Goal: Task Accomplishment & Management: Manage account settings

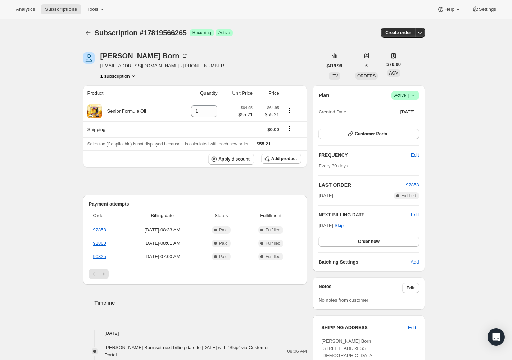
click at [418, 96] on span "Success Active |" at bounding box center [405, 95] width 28 height 9
click at [411, 123] on span "Cancel subscription" at bounding box center [404, 121] width 41 height 5
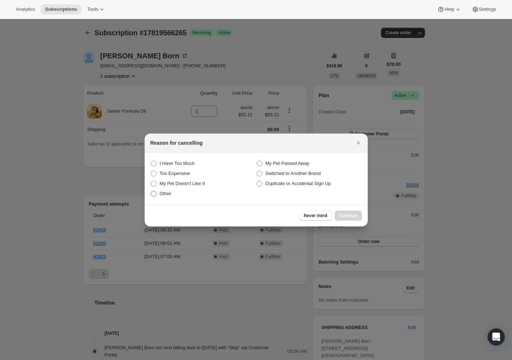
click at [171, 194] on span "Other" at bounding box center [166, 193] width 12 height 5
click at [151, 191] on input "Other" at bounding box center [151, 191] width 0 height 0
radio input "true"
click at [354, 210] on div "Never mind Continue" at bounding box center [256, 215] width 223 height 22
click at [354, 214] on span "Continue" at bounding box center [348, 216] width 19 height 6
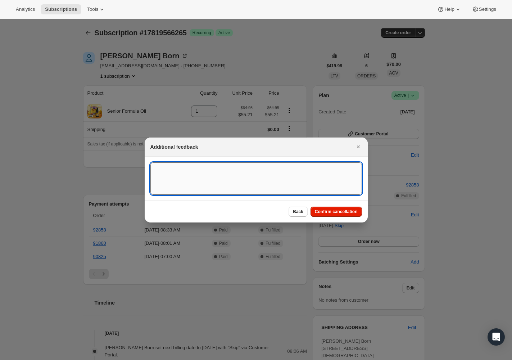
click at [245, 192] on textarea ":rbk:" at bounding box center [256, 178] width 212 height 32
type textarea "Gorgias Ticket"
click at [355, 214] on button "Confirm cancellation" at bounding box center [335, 211] width 51 height 10
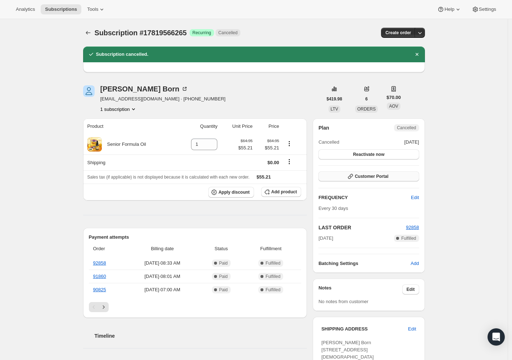
click at [381, 179] on span "Customer Portal" at bounding box center [371, 176] width 33 height 6
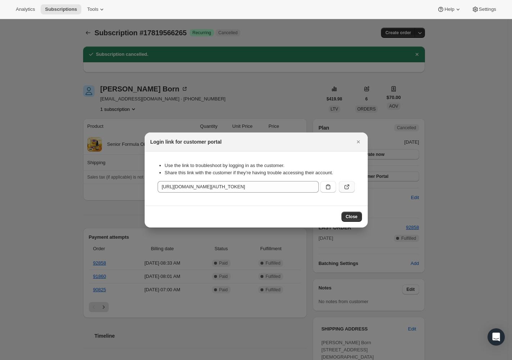
click at [347, 186] on icon ":rek:" at bounding box center [346, 186] width 7 height 7
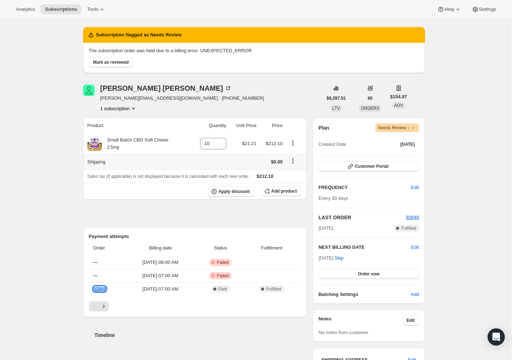
scroll to position [12, 0]
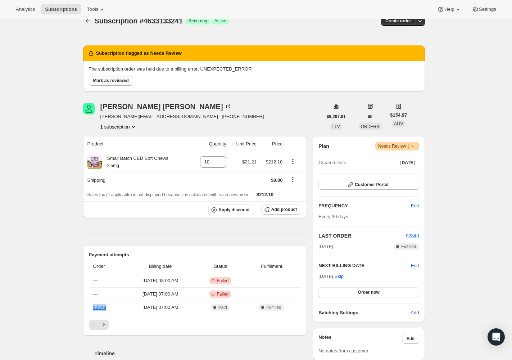
click at [121, 81] on span "Mark as reviewed" at bounding box center [111, 81] width 36 height 6
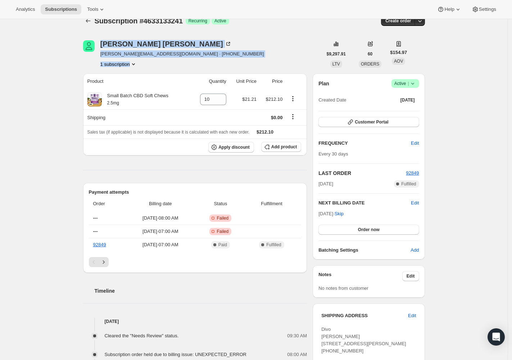
drag, startPoint x: 95, startPoint y: 55, endPoint x: 177, endPoint y: 64, distance: 82.5
click at [176, 64] on div "Laura Glynn laura@hudsonviewcavaliers.com · +12019065665 1 subscription" at bounding box center [202, 53] width 239 height 27
click at [178, 63] on div "1 subscription" at bounding box center [182, 63] width 164 height 7
drag, startPoint x: 176, startPoint y: 55, endPoint x: 99, endPoint y: 56, distance: 76.3
click at [99, 56] on div "Laura Glynn laura@hudsonviewcavaliers.com · +12019065665 1 subscription" at bounding box center [202, 53] width 239 height 27
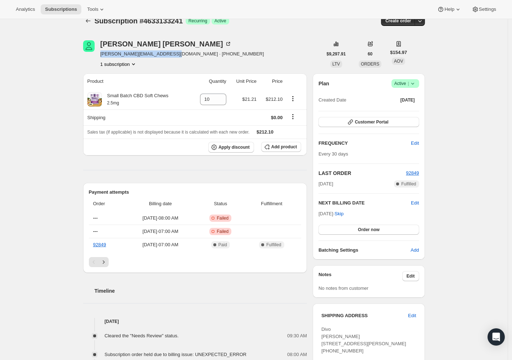
copy span "laura@hudsonviewcavaliers.com"
click at [382, 122] on span "Customer Portal" at bounding box center [371, 122] width 33 height 6
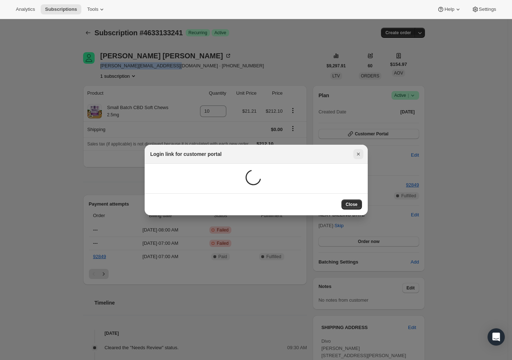
scroll to position [0, 0]
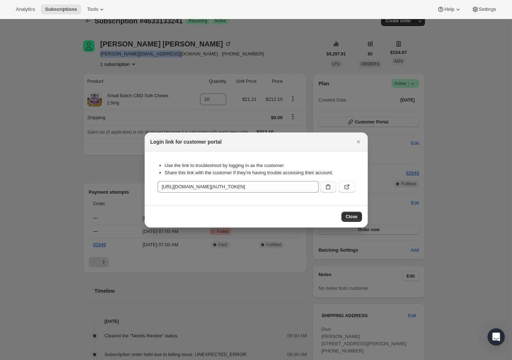
drag, startPoint x: 327, startPoint y: 187, endPoint x: 321, endPoint y: 187, distance: 6.5
click at [327, 187] on icon ":r3t:" at bounding box center [327, 186] width 7 height 7
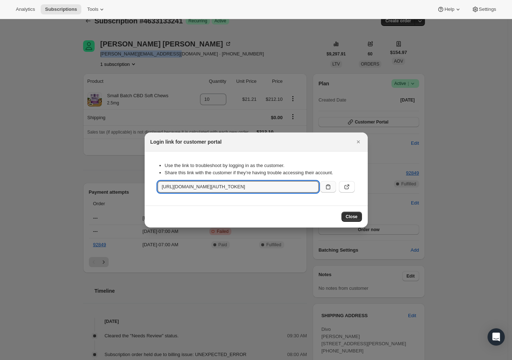
copy span "laura@hudsonviewcavaliers.com"
click at [348, 217] on span "Close" at bounding box center [352, 217] width 12 height 6
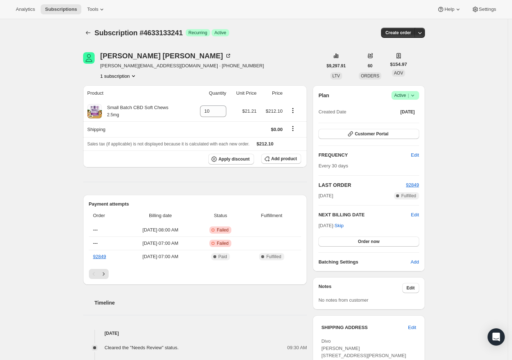
scroll to position [12, 0]
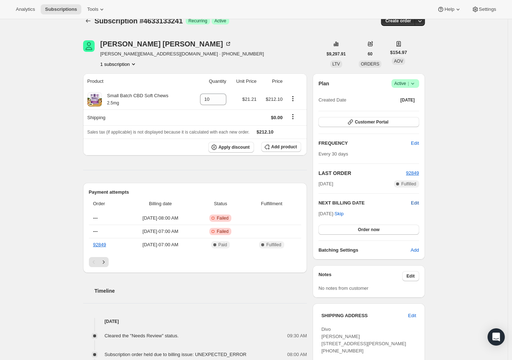
click at [414, 203] on span "Edit" at bounding box center [415, 202] width 8 height 7
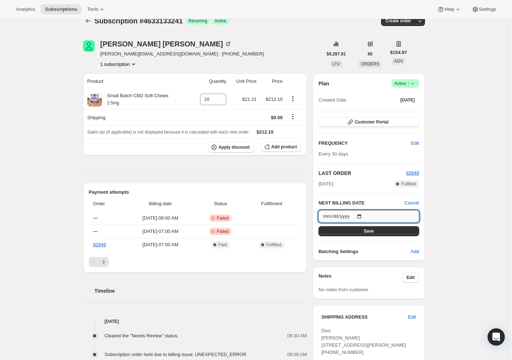
click at [361, 216] on input "2025-11-09" at bounding box center [368, 216] width 100 height 12
click at [364, 215] on input "2025-11-09" at bounding box center [368, 216] width 100 height 12
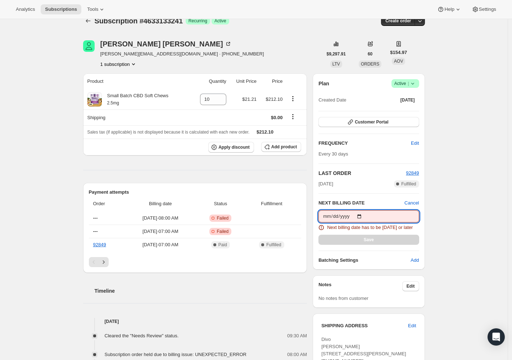
type input "[DATE]"
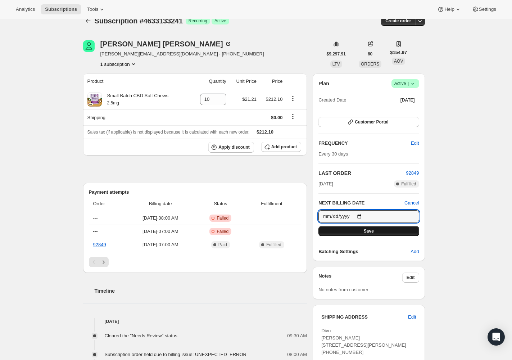
click at [382, 233] on button "Save" at bounding box center [368, 231] width 100 height 10
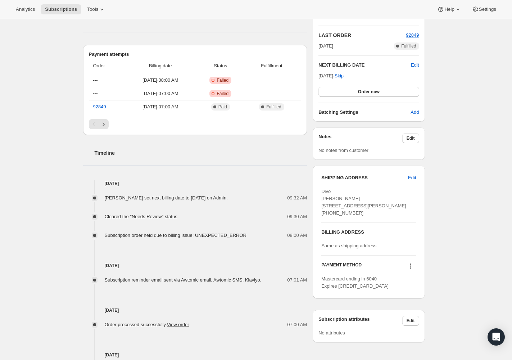
scroll to position [50, 0]
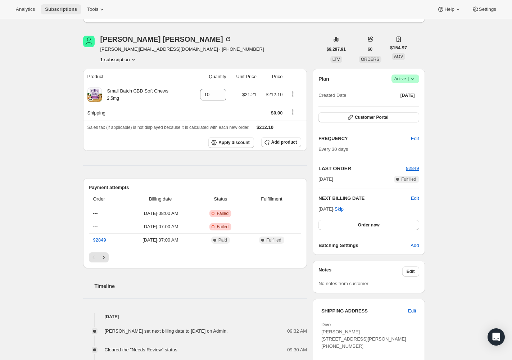
click at [77, 10] on span "Subscriptions" at bounding box center [61, 9] width 32 height 6
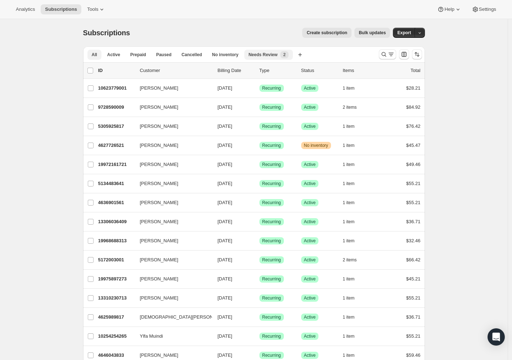
click at [275, 59] on button "Needs Review New 2" at bounding box center [268, 55] width 49 height 10
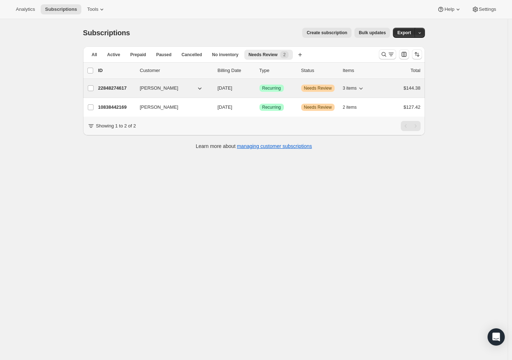
click at [110, 87] on p "22848274617" at bounding box center [116, 88] width 36 height 7
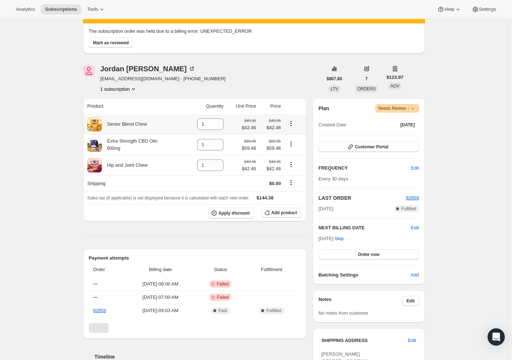
scroll to position [48, 0]
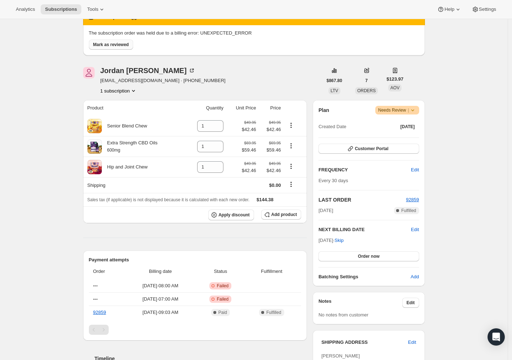
click at [124, 45] on span "Mark as reviewed" at bounding box center [111, 45] width 36 height 6
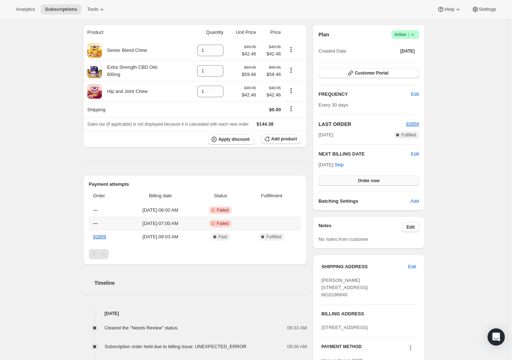
scroll to position [60, 0]
click at [418, 154] on span "Edit" at bounding box center [415, 154] width 8 height 7
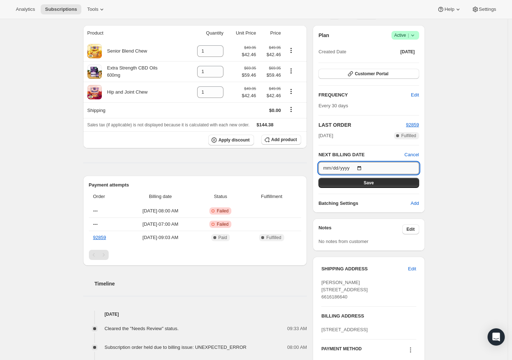
click at [366, 166] on input "2025-11-09" at bounding box center [368, 168] width 100 height 12
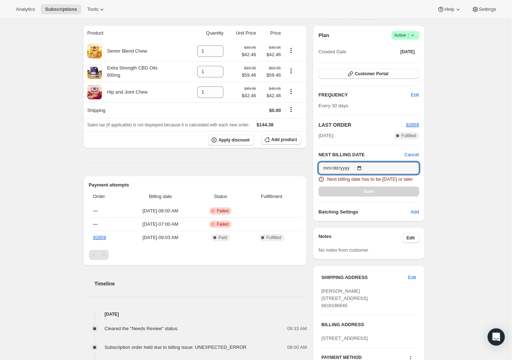
type input "[DATE]"
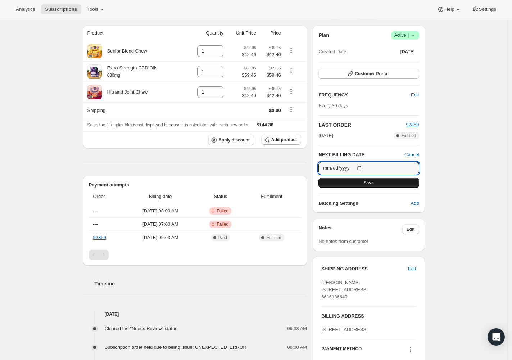
click at [379, 182] on button "Save" at bounding box center [368, 183] width 100 height 10
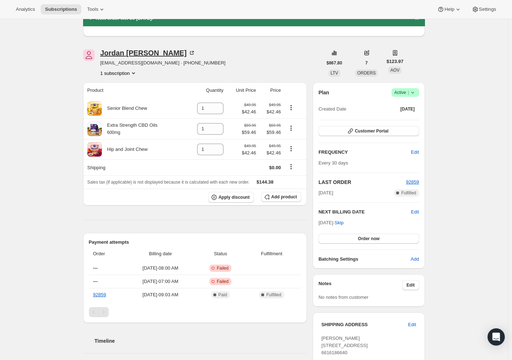
scroll to position [31, 0]
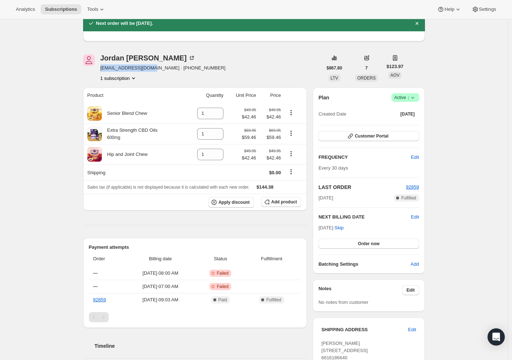
drag, startPoint x: 100, startPoint y: 68, endPoint x: 153, endPoint y: 69, distance: 52.5
click at [153, 69] on div "Jordan Biby jordanbiby@gmail.com · +16616186640 1 subscription" at bounding box center [202, 67] width 239 height 27
copy span "jordanbiby@gmail.com"
click at [392, 136] on button "Customer Portal" at bounding box center [368, 136] width 100 height 10
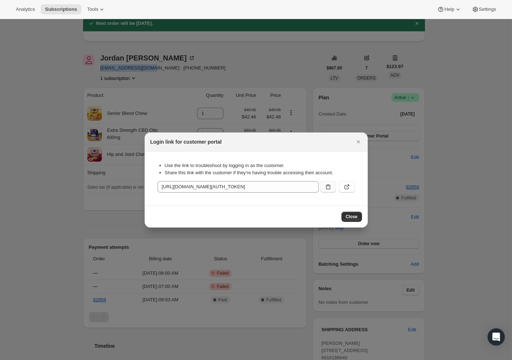
click at [328, 188] on icon ":rq8:" at bounding box center [327, 186] width 7 height 7
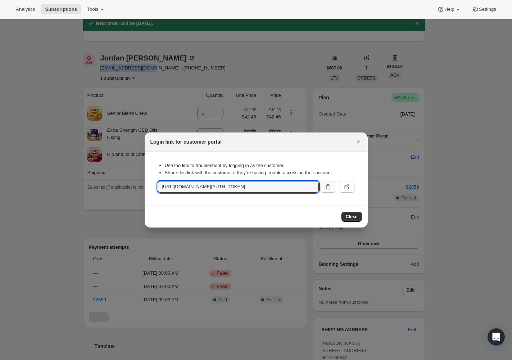
copy span "jordanbiby@gmail.com"
click at [355, 217] on span "Close" at bounding box center [352, 217] width 12 height 6
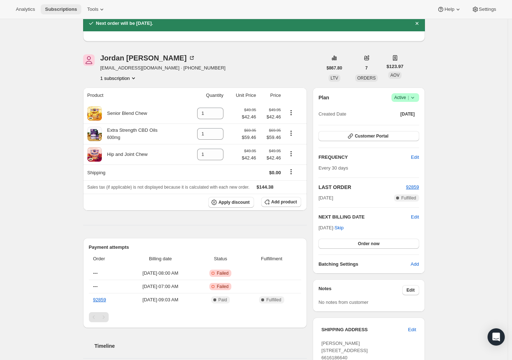
click at [64, 12] on span "Subscriptions" at bounding box center [61, 9] width 32 height 6
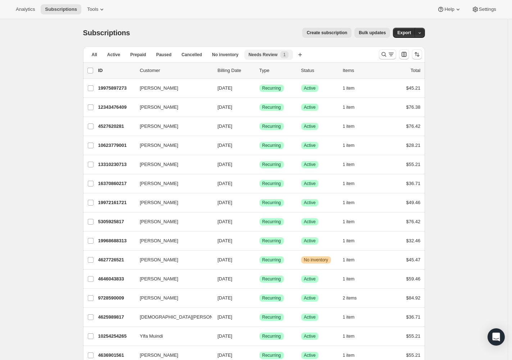
click at [278, 55] on span "Needs Review" at bounding box center [263, 55] width 29 height 6
click at [260, 57] on span "Needs Review" at bounding box center [263, 55] width 29 height 6
click at [289, 56] on span "1" at bounding box center [284, 54] width 8 height 7
click at [259, 56] on span "Needs Review" at bounding box center [263, 55] width 29 height 6
click at [206, 58] on button "Cancelled" at bounding box center [191, 55] width 29 height 10
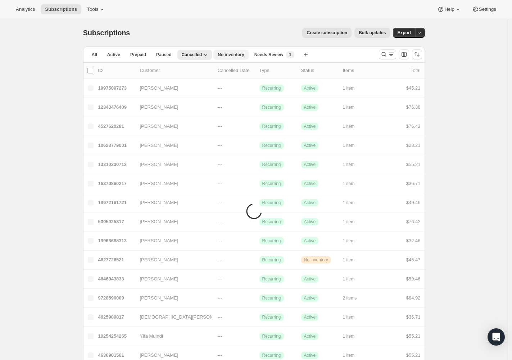
click at [233, 55] on span "No inventory" at bounding box center [231, 55] width 26 height 6
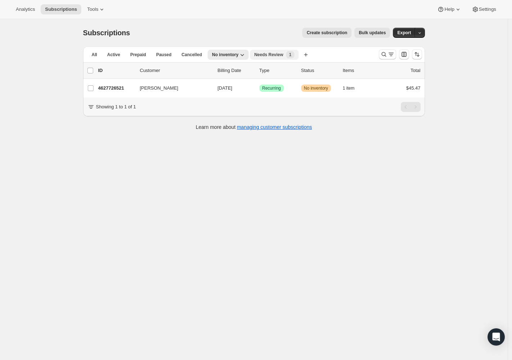
click at [276, 55] on span "Needs Review" at bounding box center [268, 55] width 29 height 6
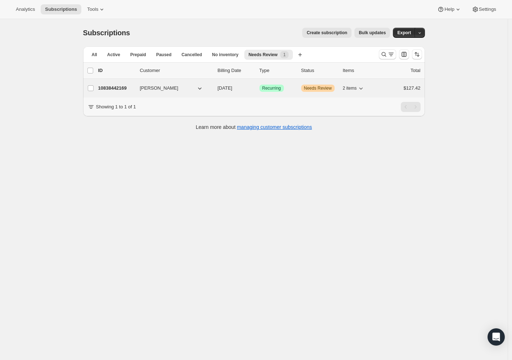
click at [110, 90] on p "10838442169" at bounding box center [116, 88] width 36 height 7
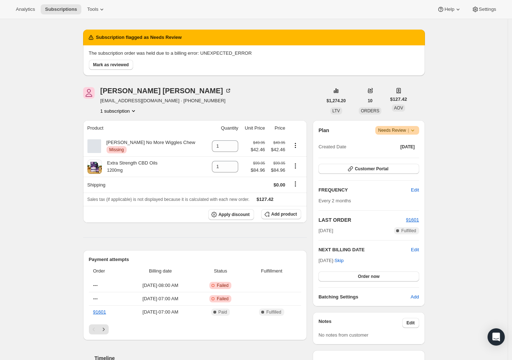
scroll to position [38, 0]
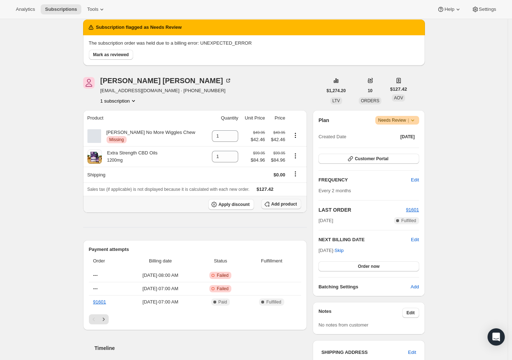
click at [274, 204] on span "Add product" at bounding box center [284, 204] width 26 height 6
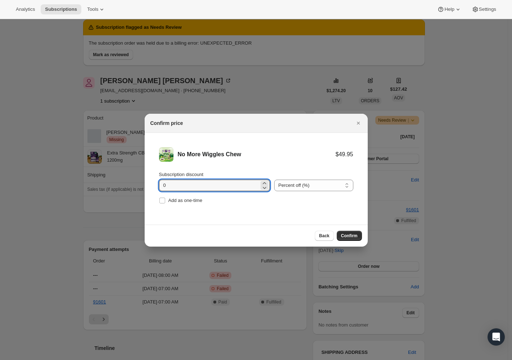
drag, startPoint x: 194, startPoint y: 184, endPoint x: 117, endPoint y: 183, distance: 76.6
type input "15"
click at [344, 239] on button "Confirm" at bounding box center [349, 236] width 25 height 10
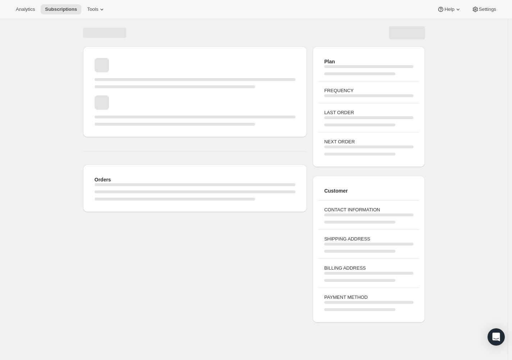
scroll to position [19, 0]
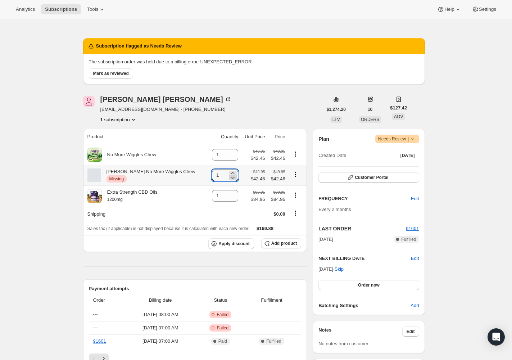
click at [229, 177] on icon at bounding box center [232, 177] width 7 height 7
type input "0"
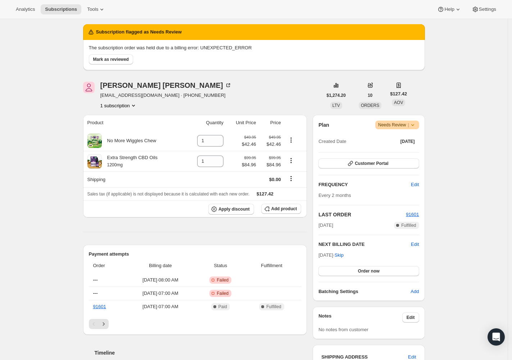
scroll to position [0, 0]
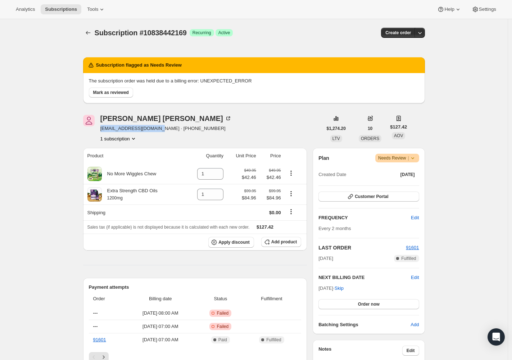
drag, startPoint x: 102, startPoint y: 128, endPoint x: 160, endPoint y: 128, distance: 58.3
click at [160, 128] on div "[PERSON_NAME] [EMAIL_ADDRESS][DOMAIN_NAME] · [PHONE_NUMBER] 1 subscription" at bounding box center [202, 128] width 239 height 27
copy span "[EMAIL_ADDRESS][DOMAIN_NAME]"
click at [222, 117] on div "[PERSON_NAME] [EMAIL_ADDRESS][DOMAIN_NAME] · [PHONE_NUMBER] 1 subscription" at bounding box center [202, 128] width 239 height 27
click at [118, 91] on span "Mark as reviewed" at bounding box center [111, 93] width 36 height 6
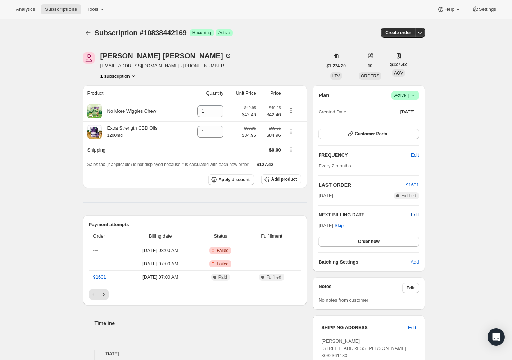
click at [416, 214] on span "Edit" at bounding box center [415, 214] width 8 height 7
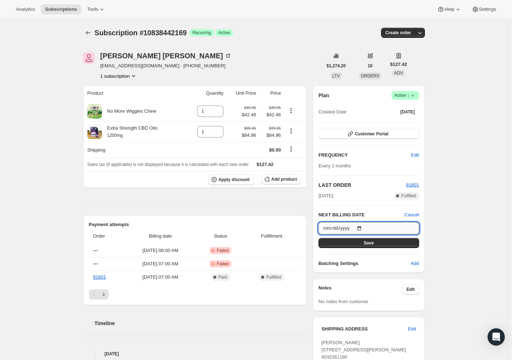
click at [364, 227] on input "[DATE]" at bounding box center [368, 228] width 100 height 12
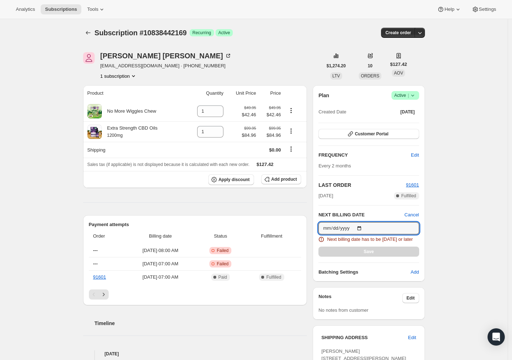
type input "[DATE]"
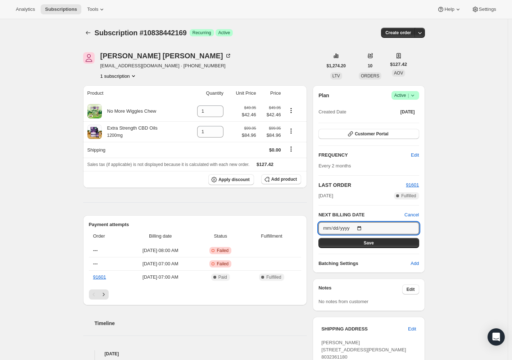
click at [373, 246] on button "Save" at bounding box center [368, 243] width 100 height 10
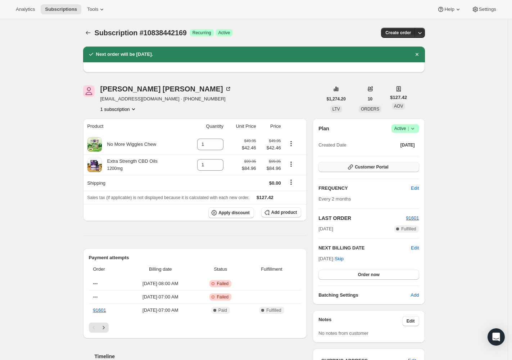
click at [352, 165] on icon "button" at bounding box center [350, 166] width 5 height 5
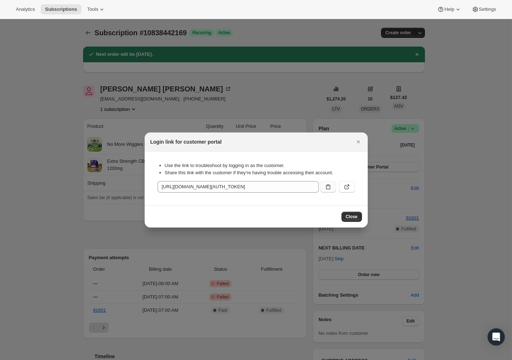
click at [324, 187] on button ":rqm:" at bounding box center [328, 187] width 16 height 12
click at [353, 215] on span "Close" at bounding box center [352, 217] width 12 height 6
